Goal: Task Accomplishment & Management: Use online tool/utility

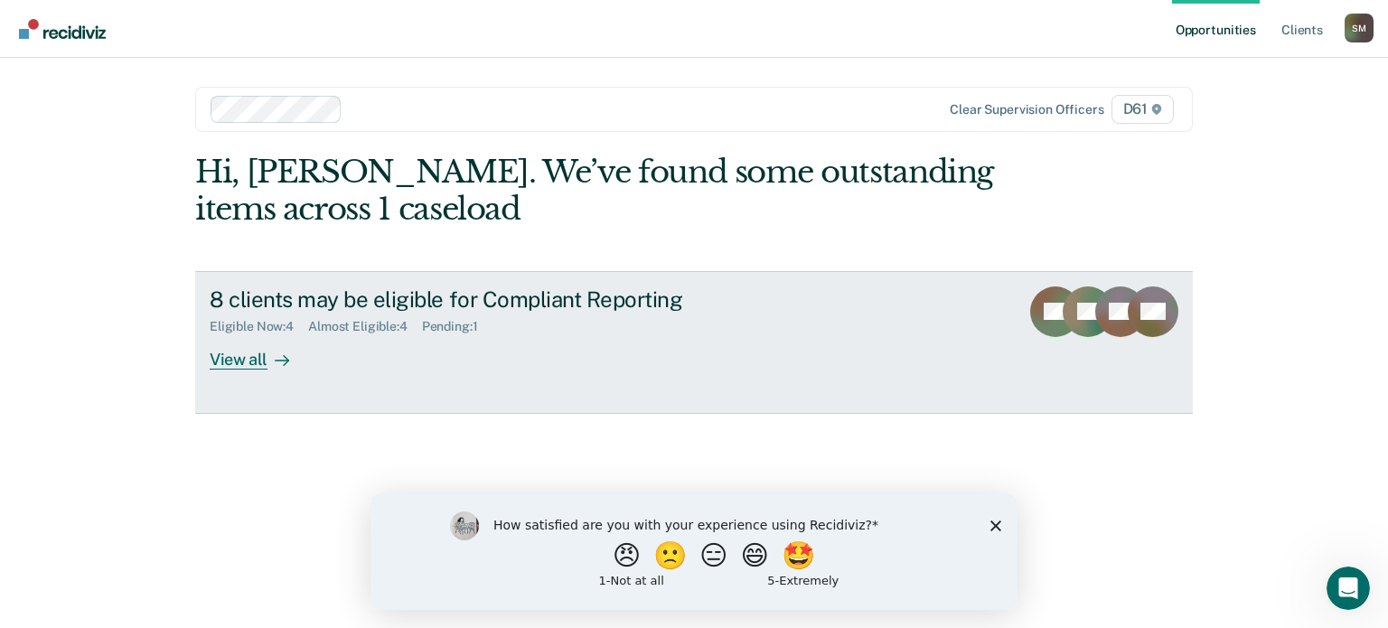
click at [249, 362] on div "View all" at bounding box center [260, 351] width 101 height 35
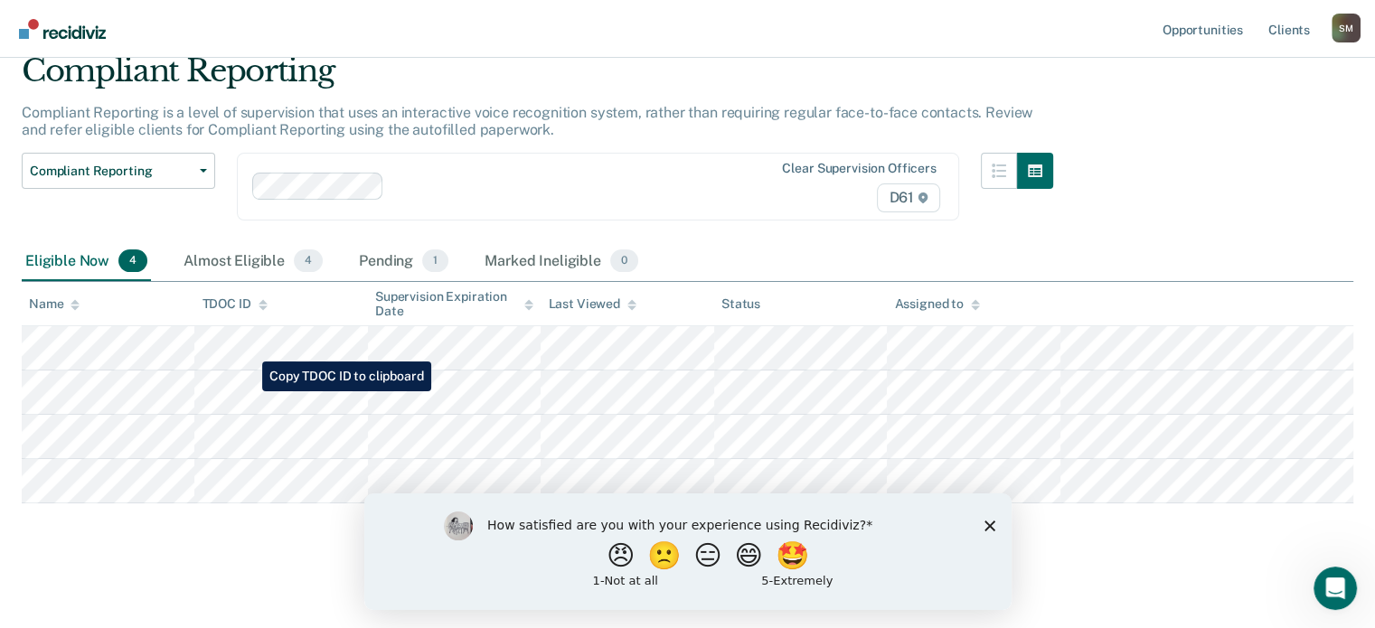
scroll to position [76, 0]
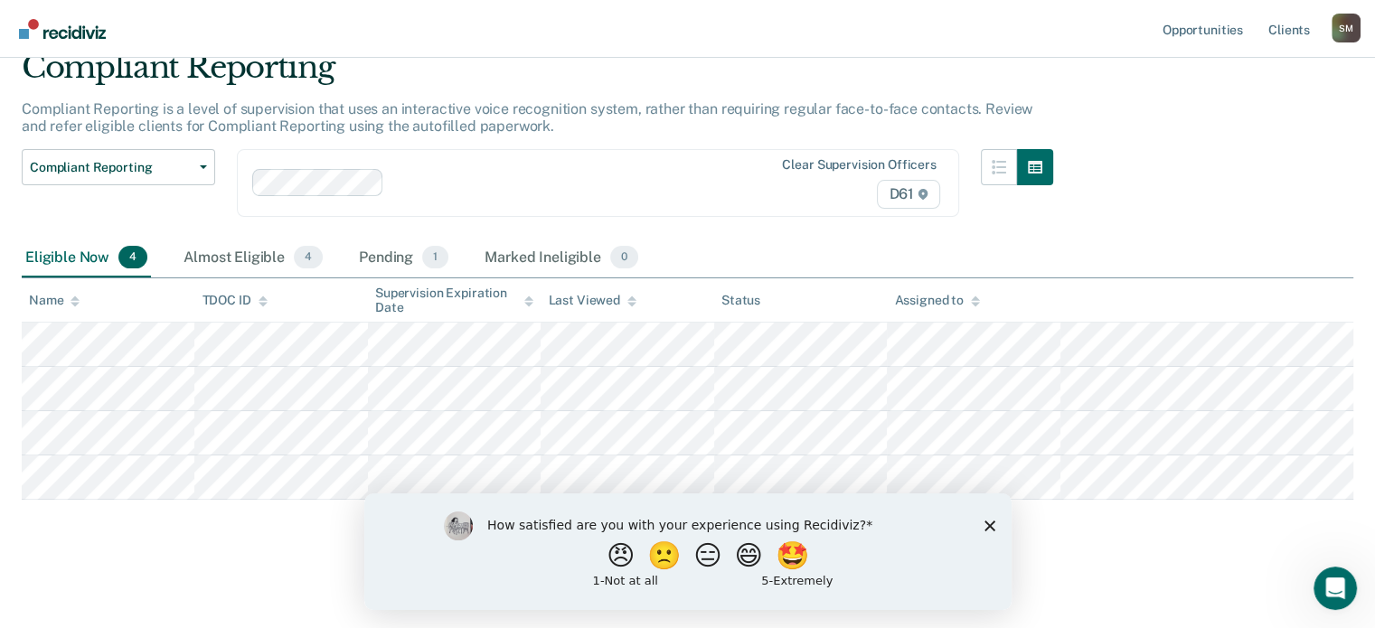
click at [641, 205] on div "Clear supervision officers D61" at bounding box center [598, 183] width 722 height 68
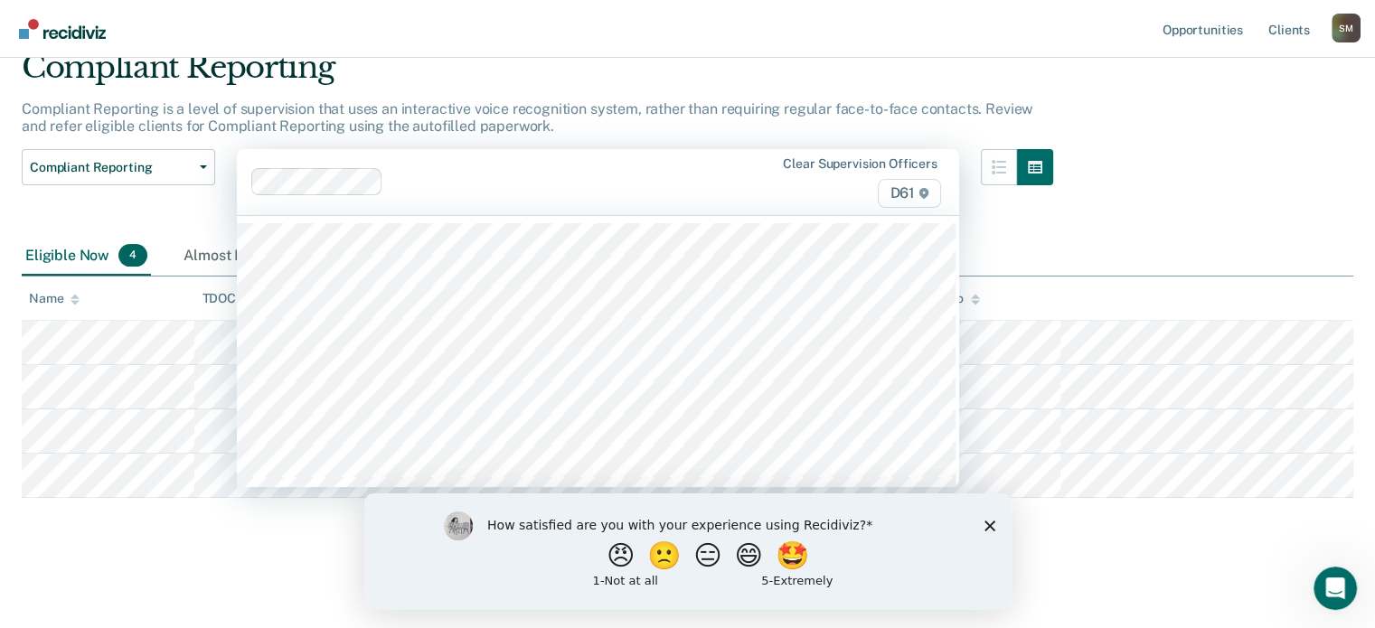
scroll to position [74, 0]
click at [1185, 205] on div "Compliant Reporting Compliant Reporting is a level of supervision that uses an …" at bounding box center [687, 273] width 1331 height 444
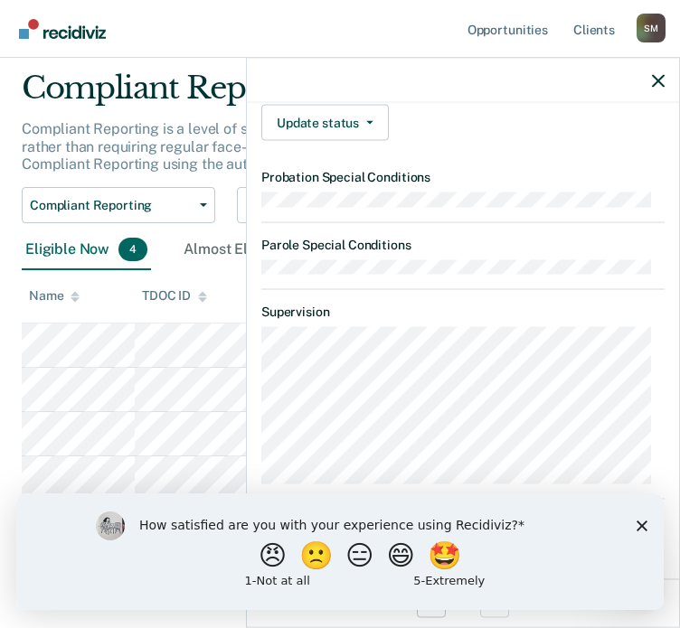
scroll to position [470, 0]
